Goal: Task Accomplishment & Management: Use online tool/utility

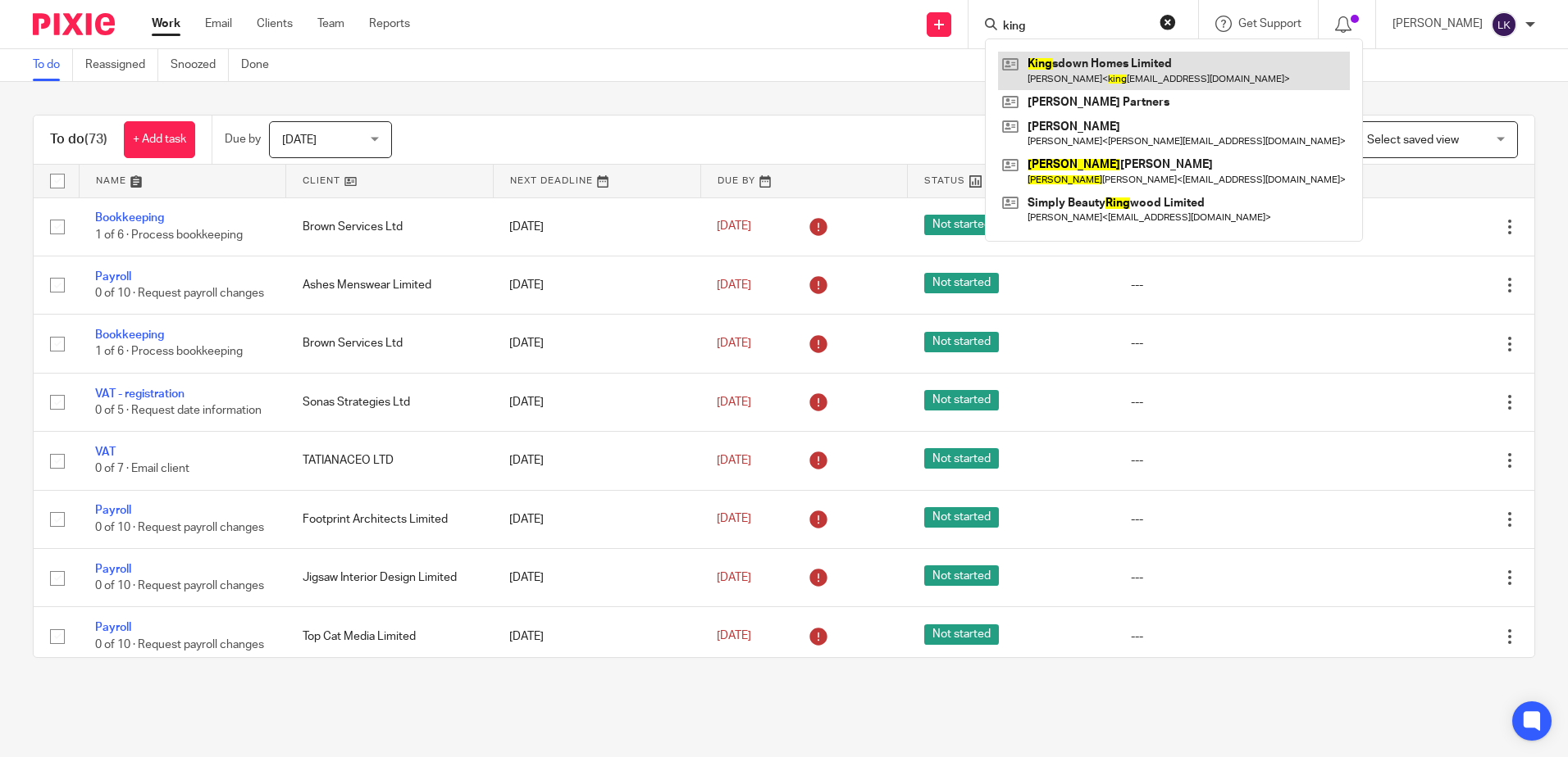
type input "king"
click at [1128, 61] on link at bounding box center [1173, 70] width 352 height 38
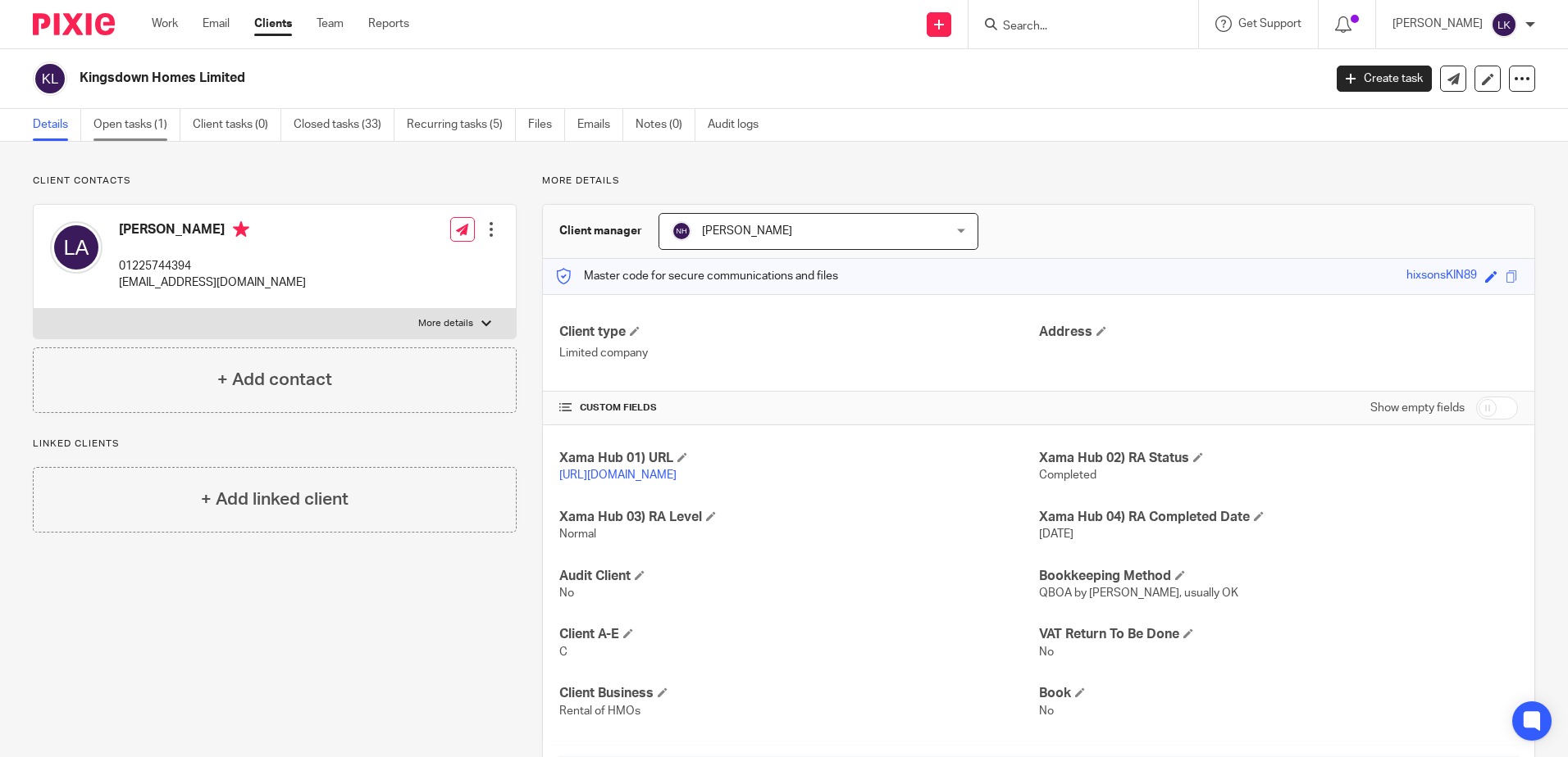
click at [134, 121] on link "Open tasks (1)" at bounding box center [137, 124] width 87 height 32
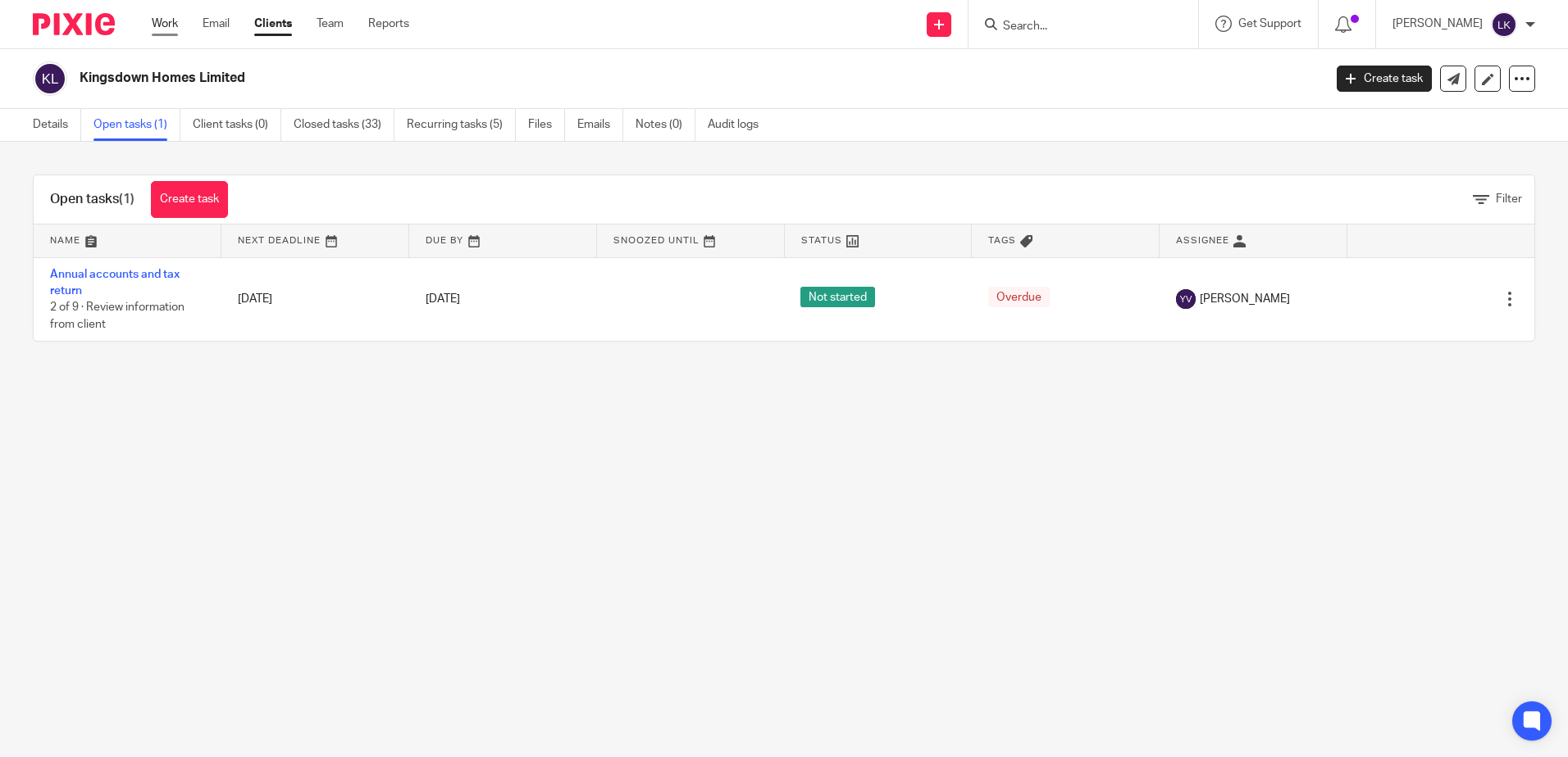
click at [172, 19] on link "Work" at bounding box center [164, 23] width 26 height 16
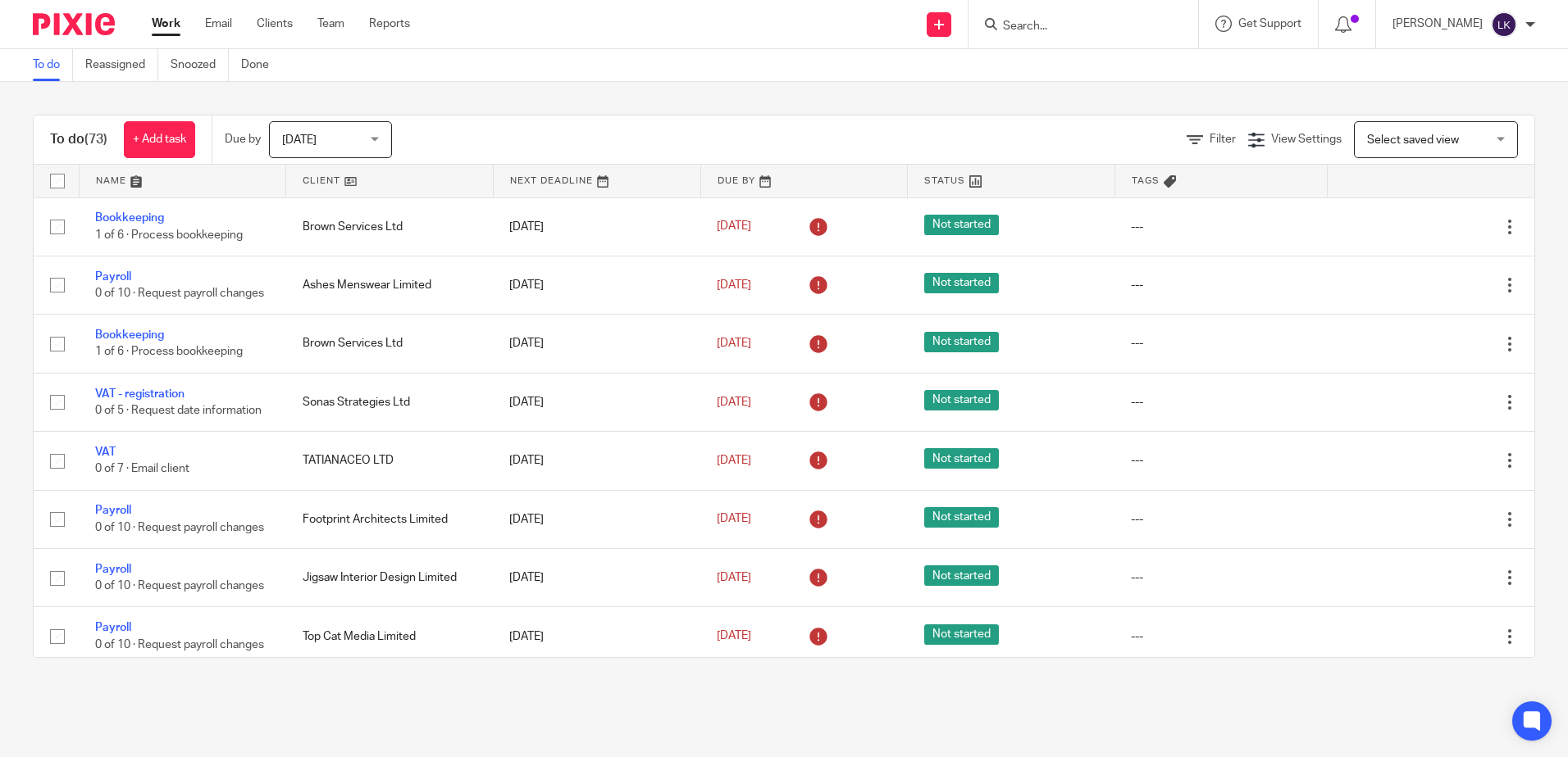
click at [1030, 26] on input "Search" at bounding box center [1075, 26] width 148 height 14
type input "sue"
click at [1065, 60] on link at bounding box center [1136, 70] width 277 height 38
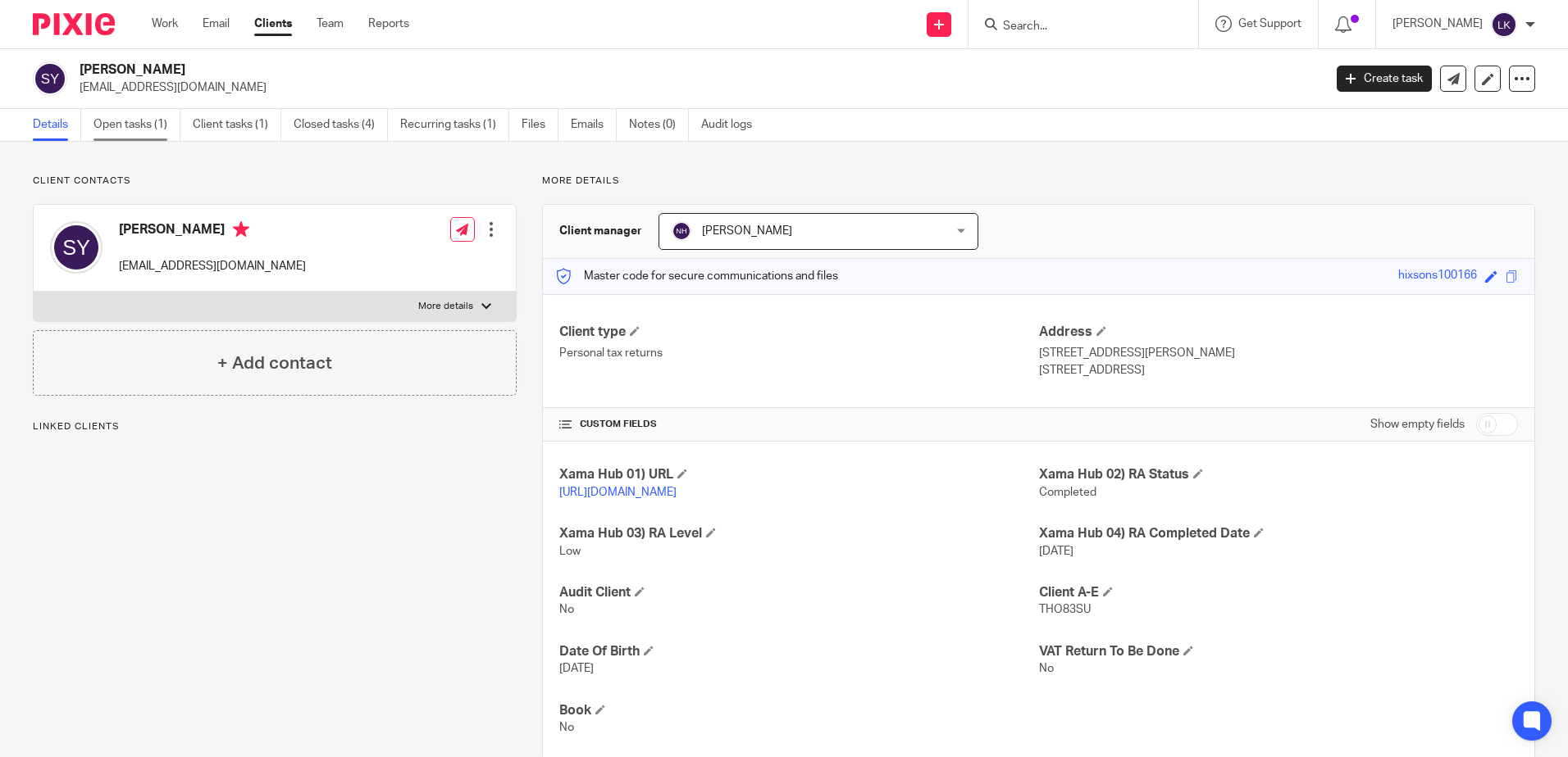
click at [122, 119] on link "Open tasks (1)" at bounding box center [137, 124] width 87 height 32
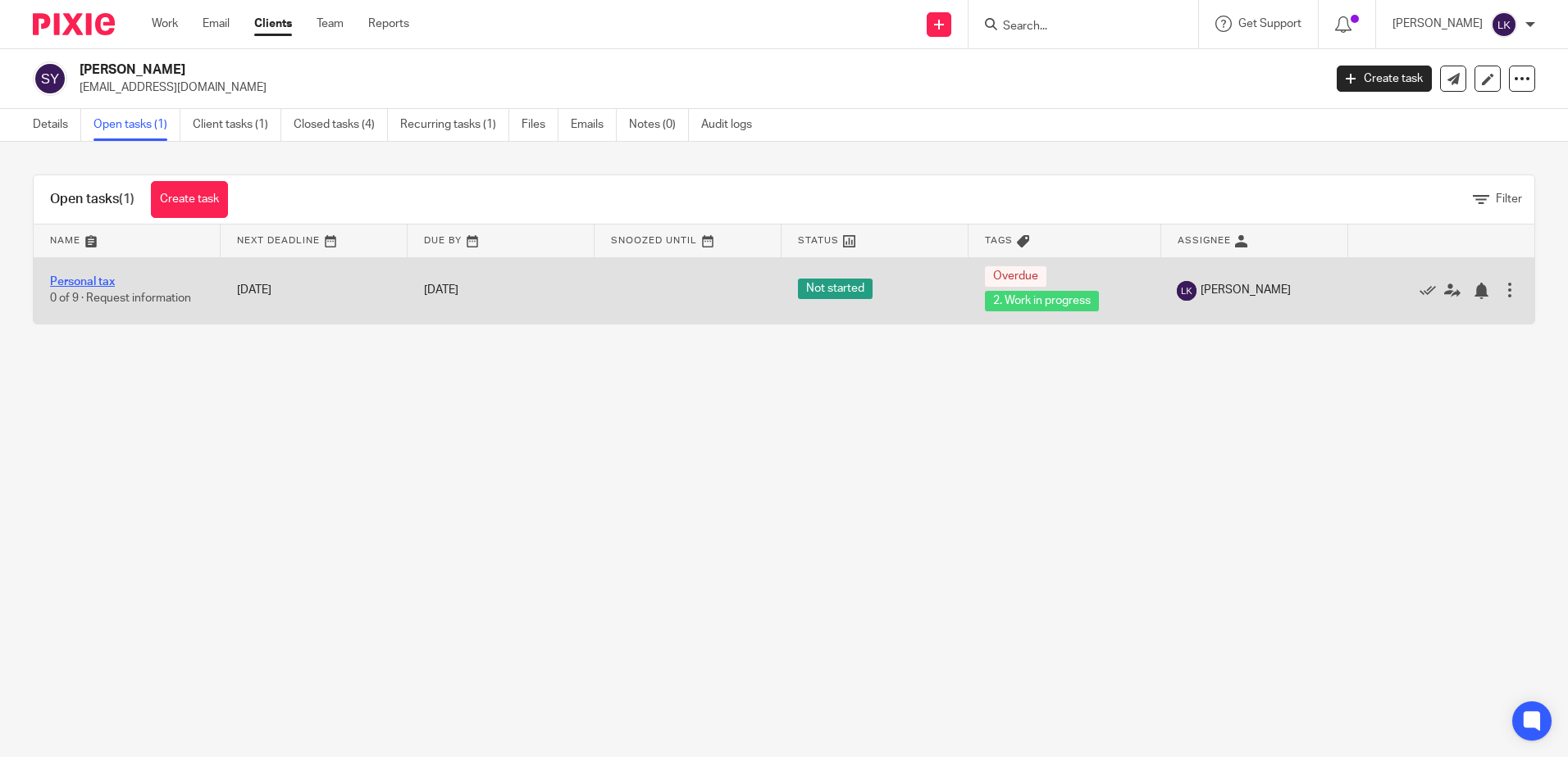
click at [106, 279] on link "Personal tax" at bounding box center [82, 282] width 65 height 12
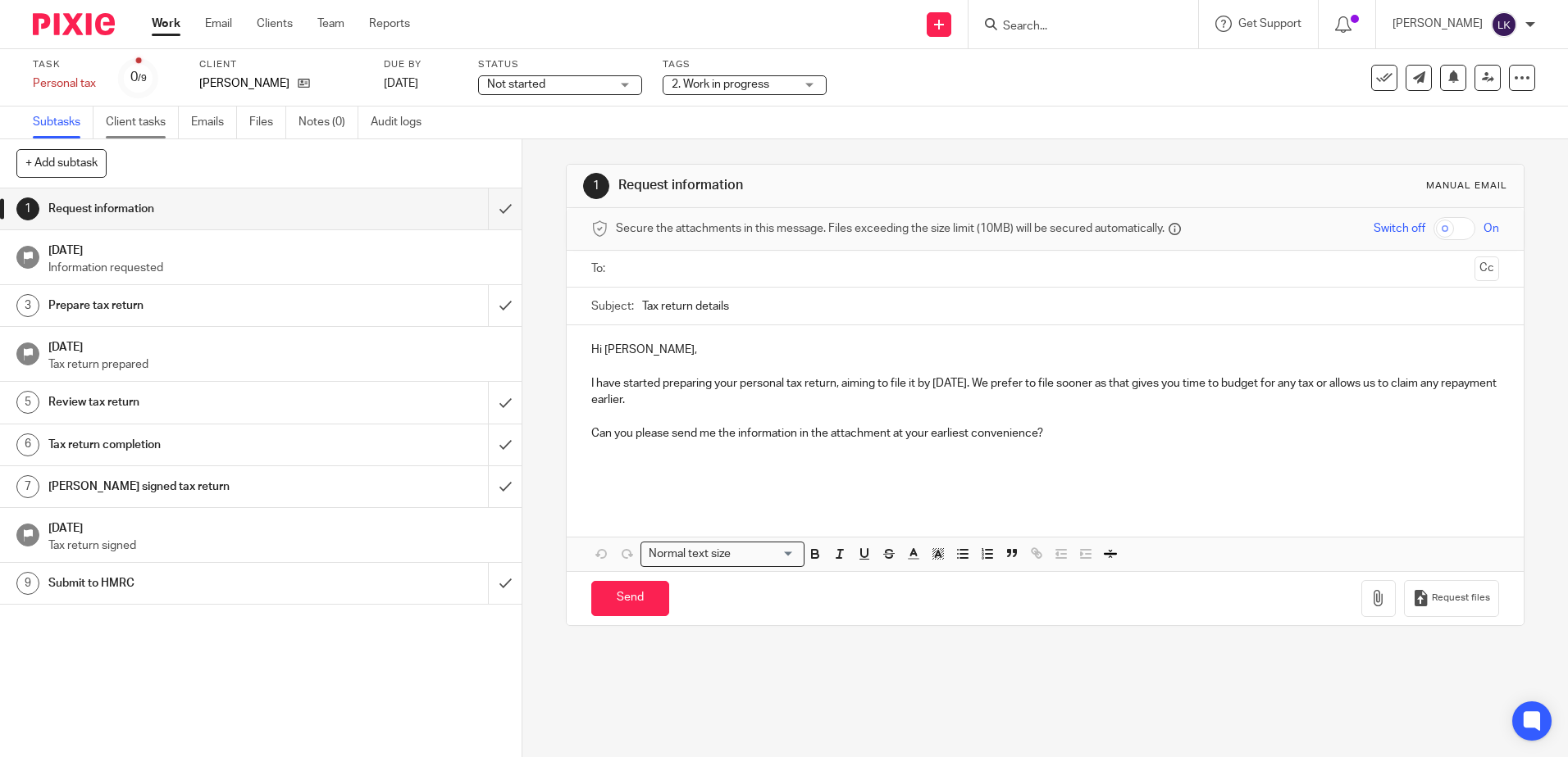
click at [149, 122] on link "Client tasks" at bounding box center [143, 122] width 73 height 32
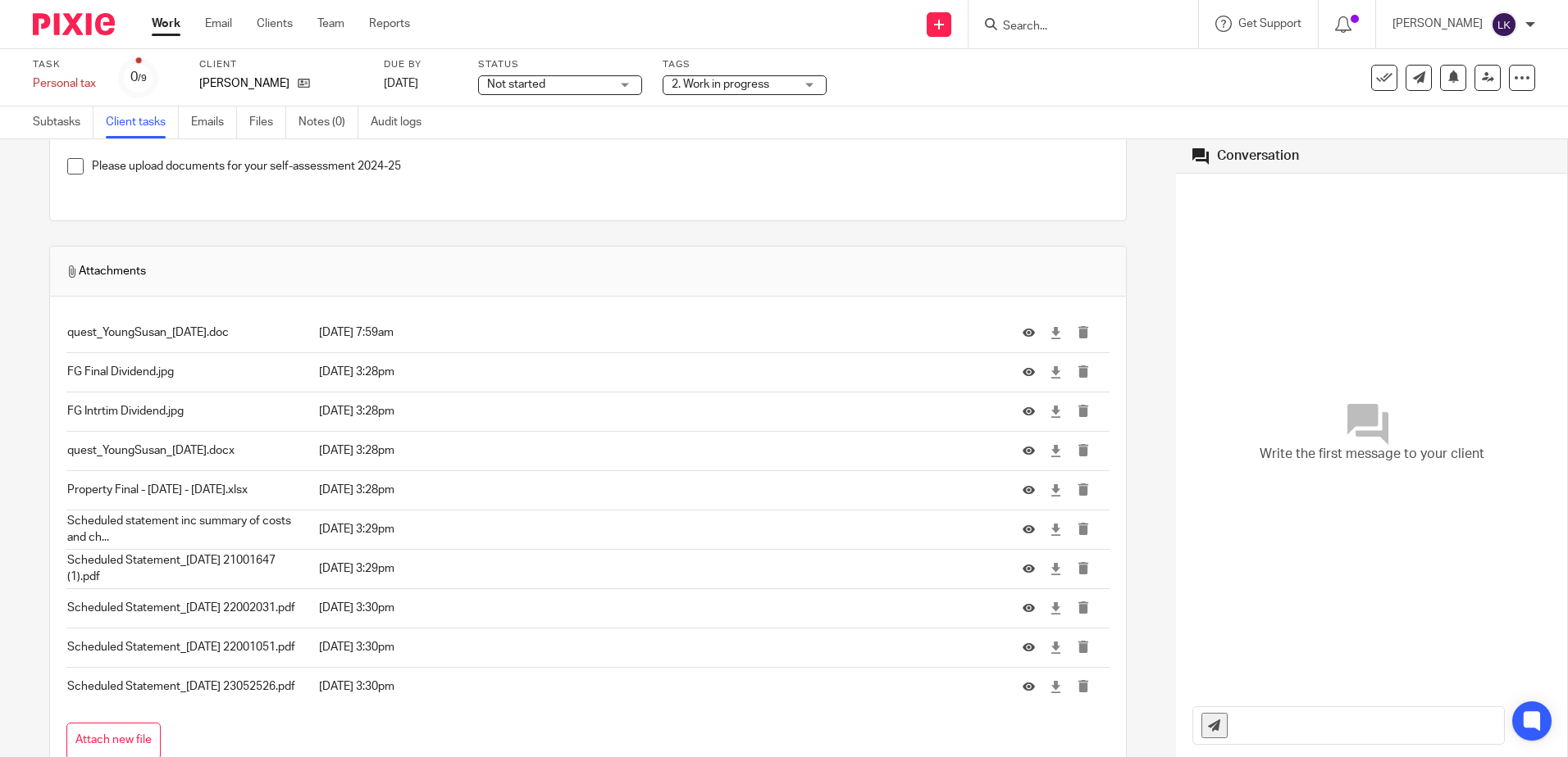
scroll to position [87, 0]
click at [1050, 373] on icon at bounding box center [1056, 374] width 13 height 13
click at [1050, 411] on icon at bounding box center [1056, 413] width 13 height 13
click at [1050, 527] on icon at bounding box center [1056, 531] width 13 height 13
click at [1050, 571] on icon at bounding box center [1056, 571] width 13 height 13
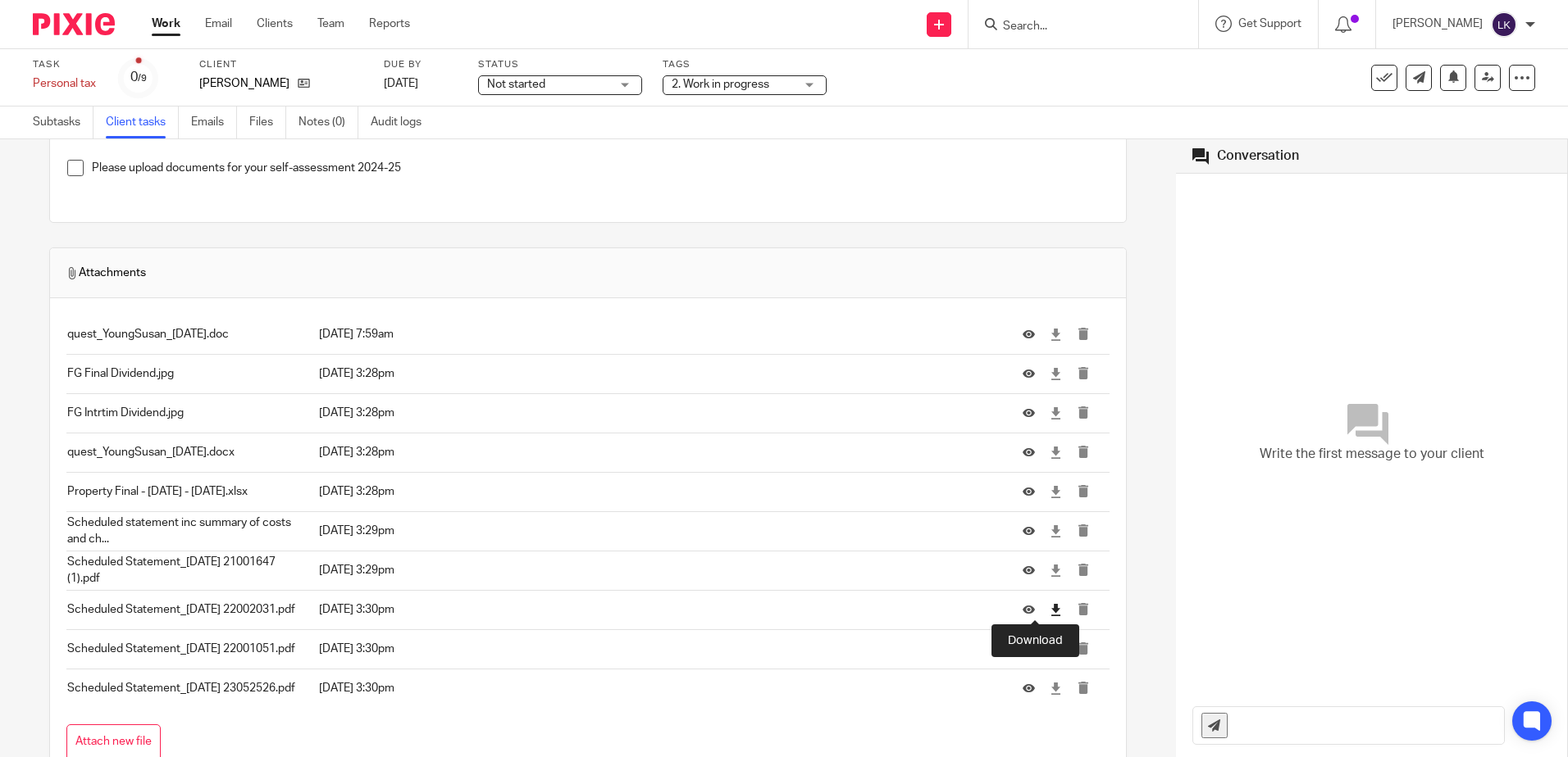
click at [1050, 608] on icon at bounding box center [1056, 609] width 13 height 13
click at [1050, 647] on icon at bounding box center [1056, 649] width 13 height 13
click at [1050, 689] on icon at bounding box center [1056, 689] width 13 height 13
click at [162, 26] on link "Work" at bounding box center [166, 23] width 29 height 16
